Goal: Information Seeking & Learning: Learn about a topic

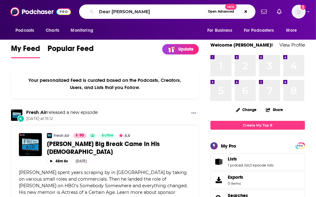
type input "Dear [PERSON_NAME]"
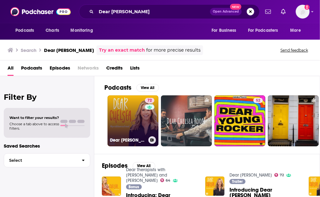
click at [130, 115] on link "72 Dear [PERSON_NAME]" at bounding box center [133, 120] width 51 height 51
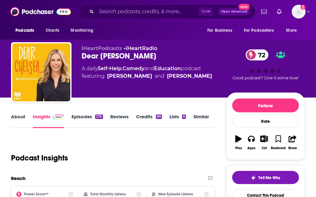
scroll to position [126, 0]
